Goal: Find specific page/section: Find specific page/section

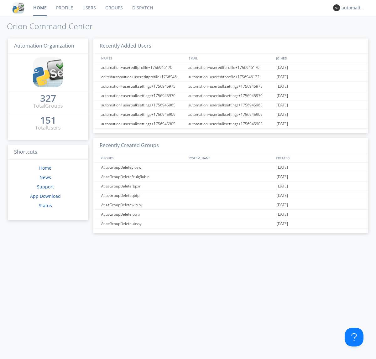
click at [142, 8] on link "Dispatch" at bounding box center [142, 8] width 30 height 16
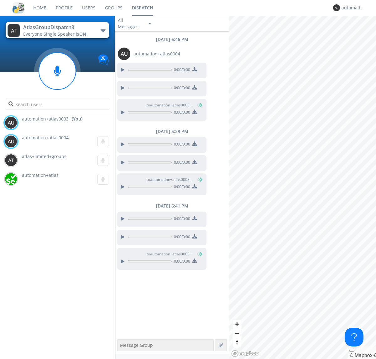
click at [103, 30] on div "button" at bounding box center [103, 30] width 5 height 3
click at [0, 0] on span "AtlasGroupDispatch" at bounding box center [0, 0] width 0 height 0
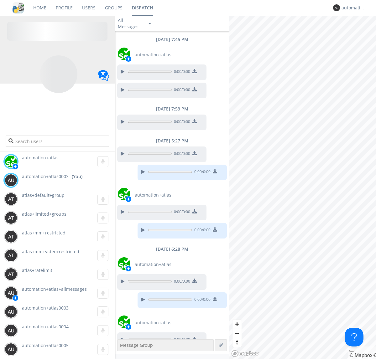
scroll to position [30, 0]
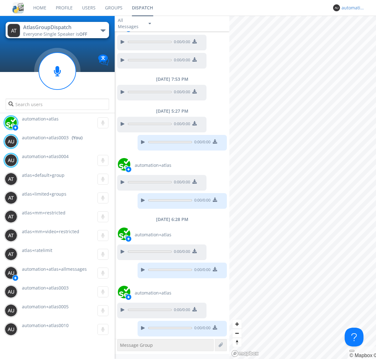
click at [351, 8] on div "automation+atlas0003" at bounding box center [352, 8] width 23 height 6
